Goal: Task Accomplishment & Management: Manage account settings

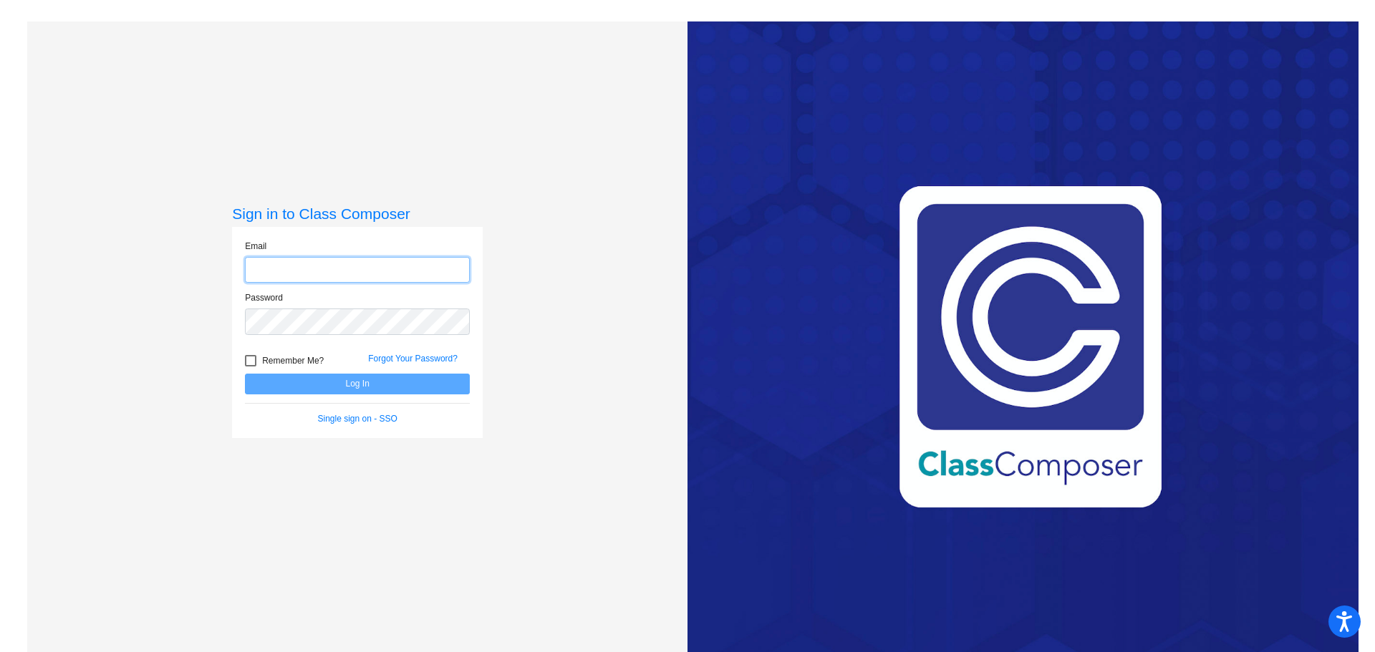
type input "[EMAIL_ADDRESS][DOMAIN_NAME]"
click at [378, 393] on button "Log In" at bounding box center [357, 384] width 225 height 21
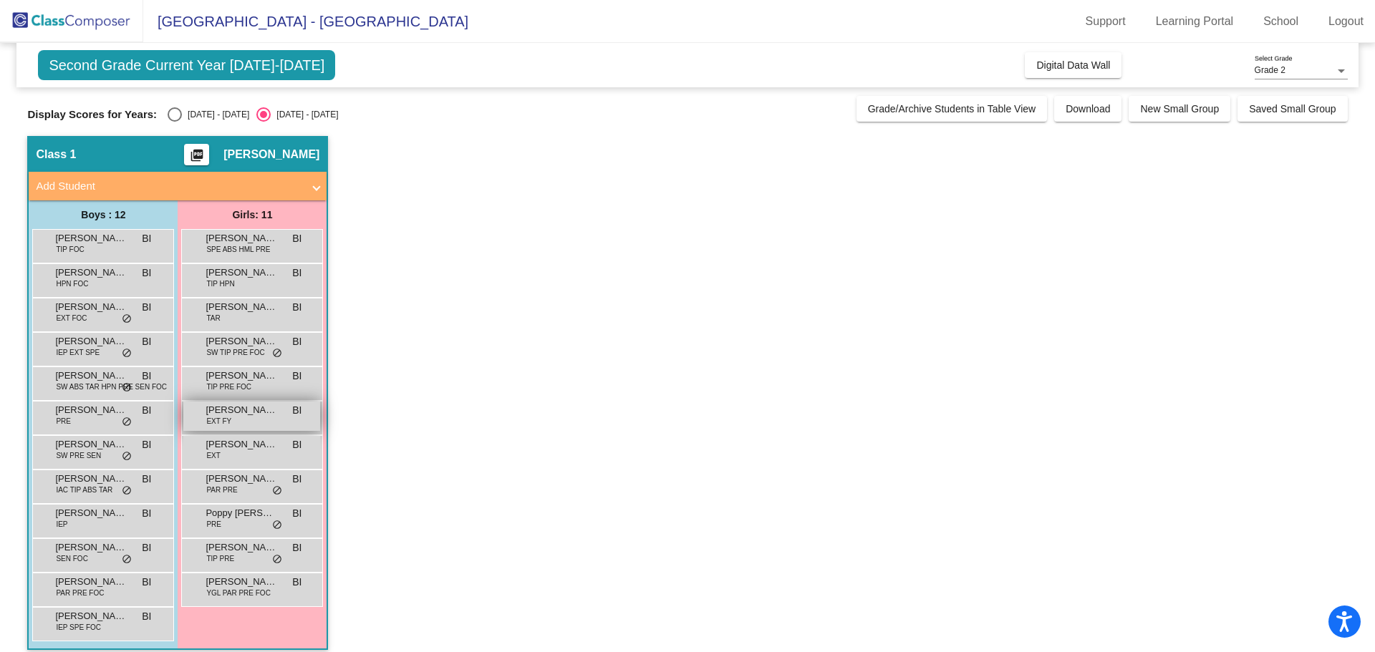
click at [253, 417] on div "[PERSON_NAME] [PERSON_NAME] EXT FY BI lock do_not_disturb_alt" at bounding box center [251, 416] width 137 height 29
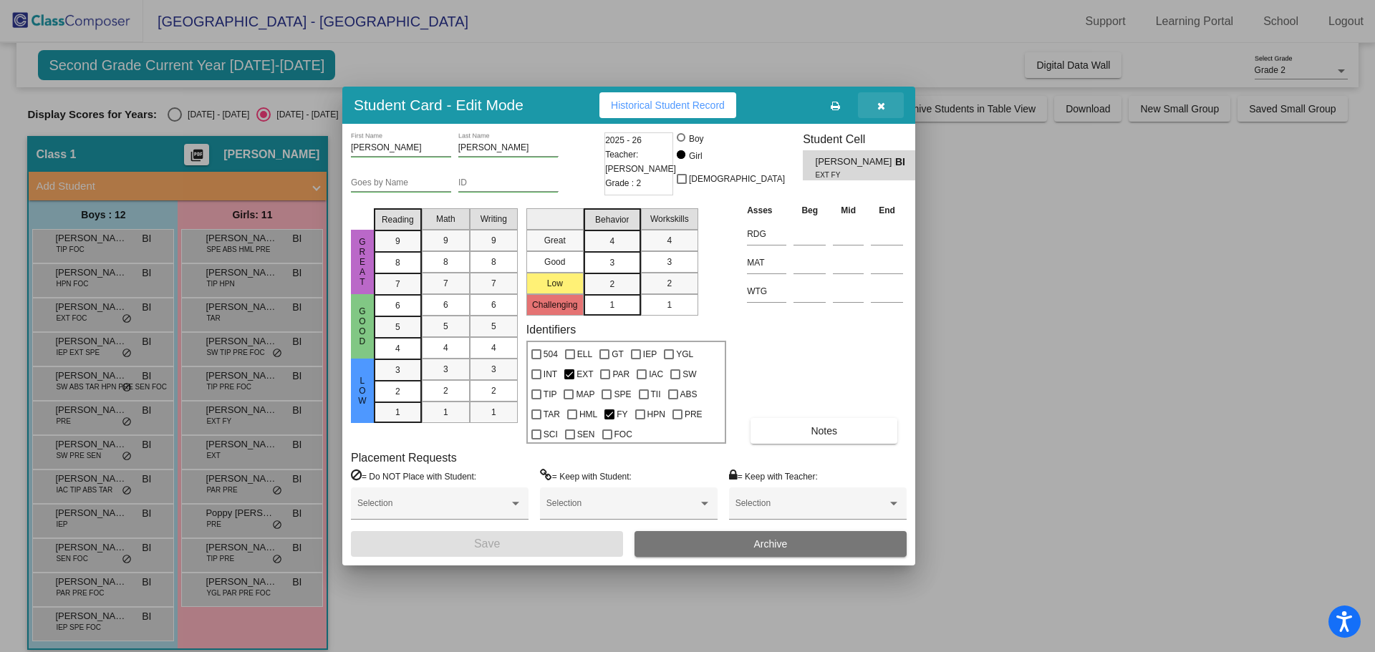
click at [881, 100] on span "button" at bounding box center [881, 105] width 8 height 11
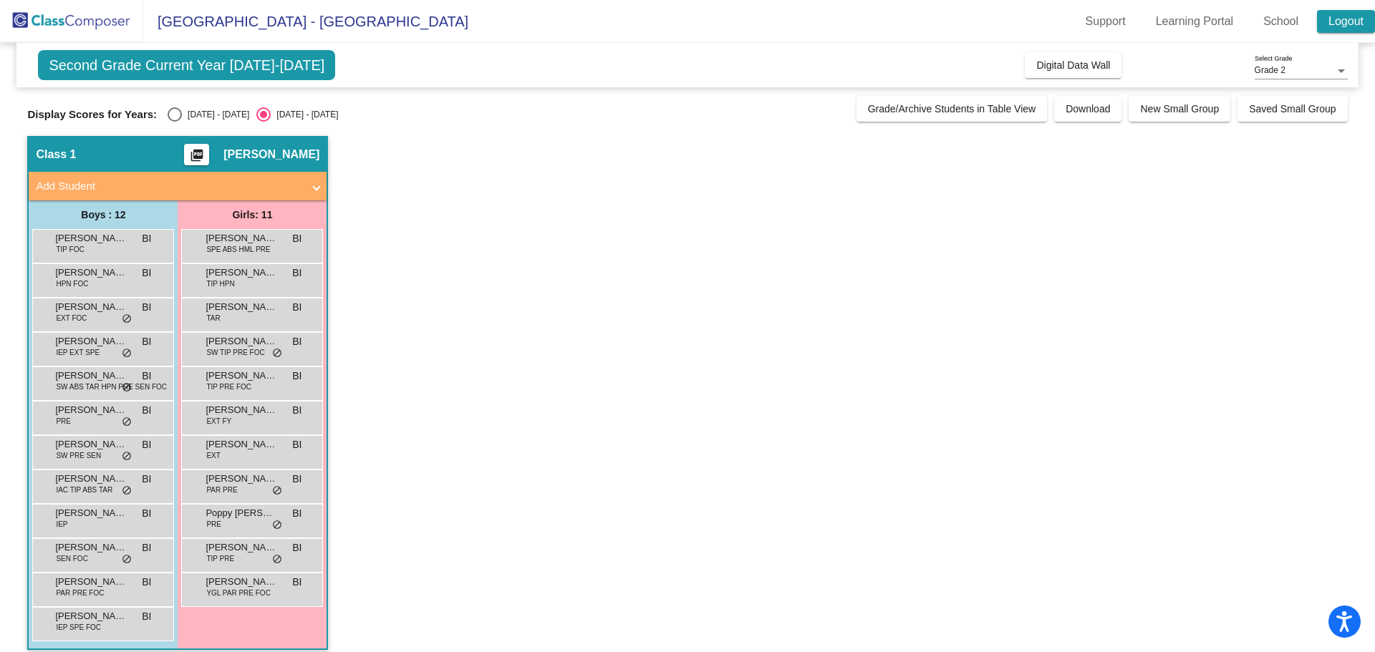
click at [1348, 23] on link "Logout" at bounding box center [1346, 21] width 58 height 23
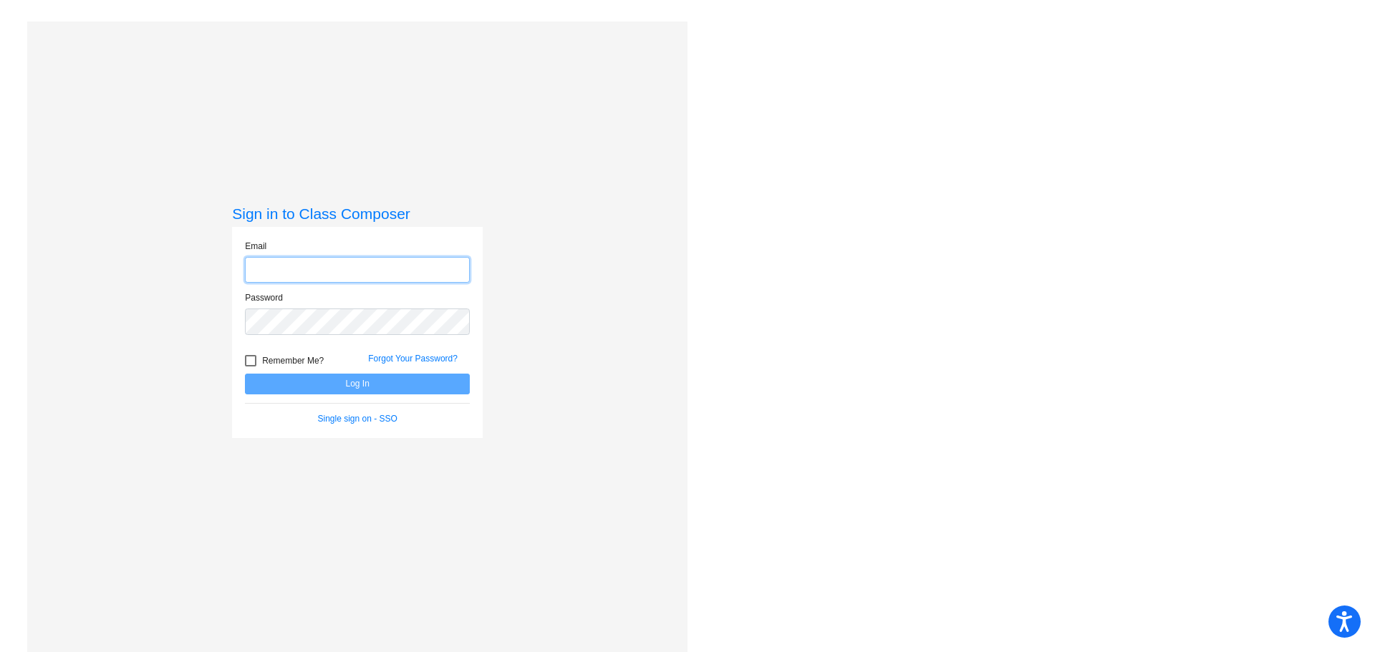
type input "[EMAIL_ADDRESS][DOMAIN_NAME]"
